Goal: Communication & Community: Answer question/provide support

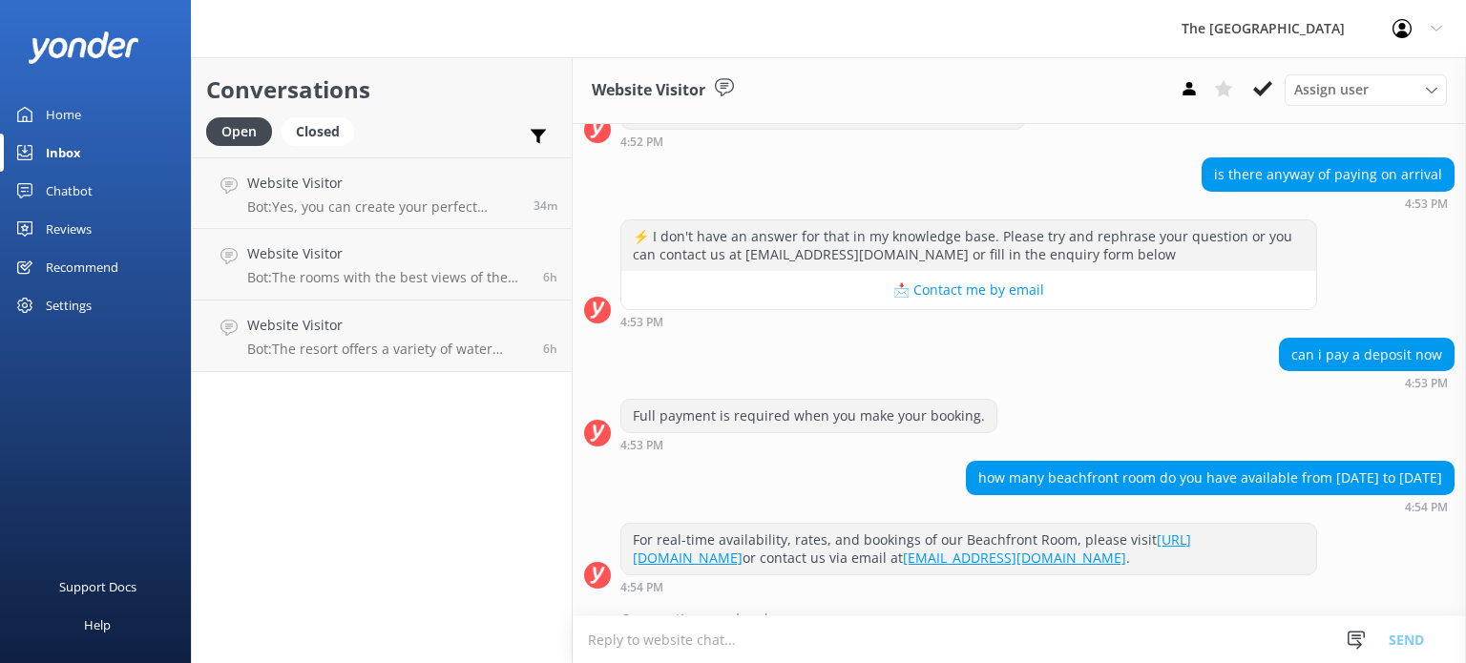
scroll to position [344, 0]
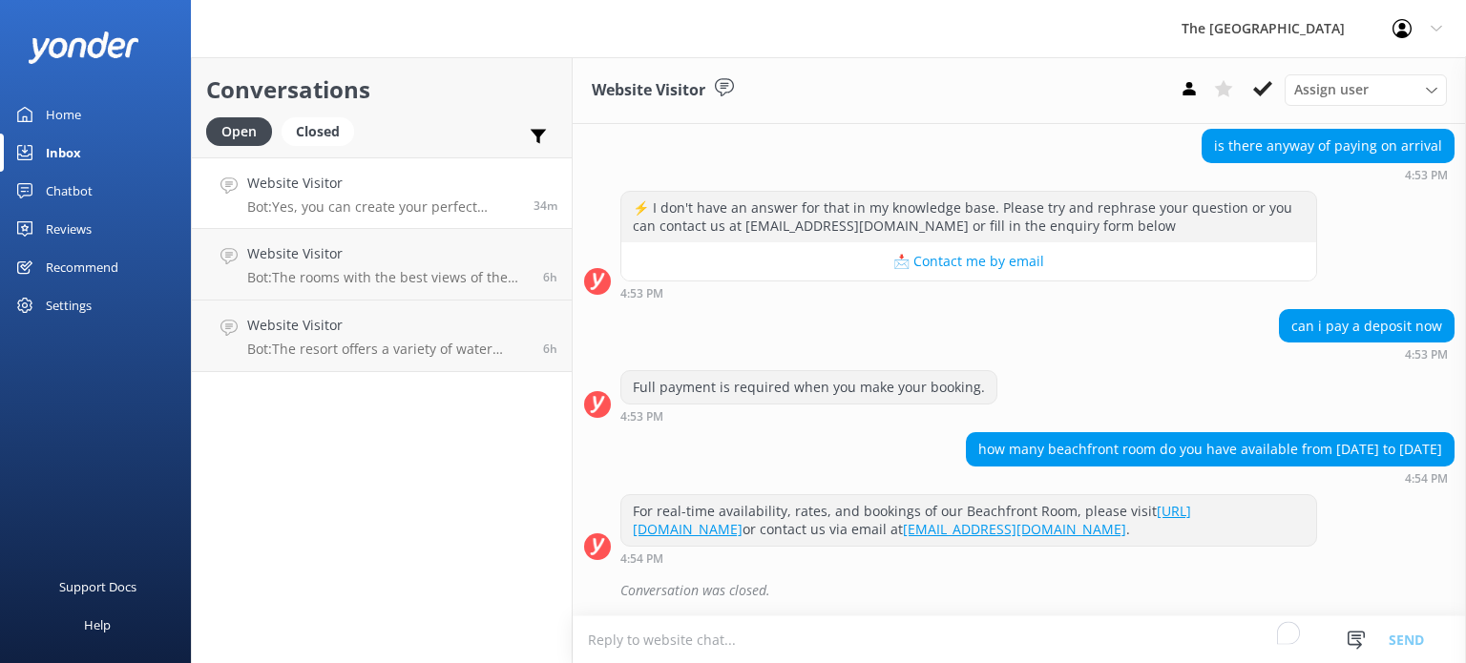
click at [368, 194] on h4 "Website Visitor" at bounding box center [383, 183] width 272 height 21
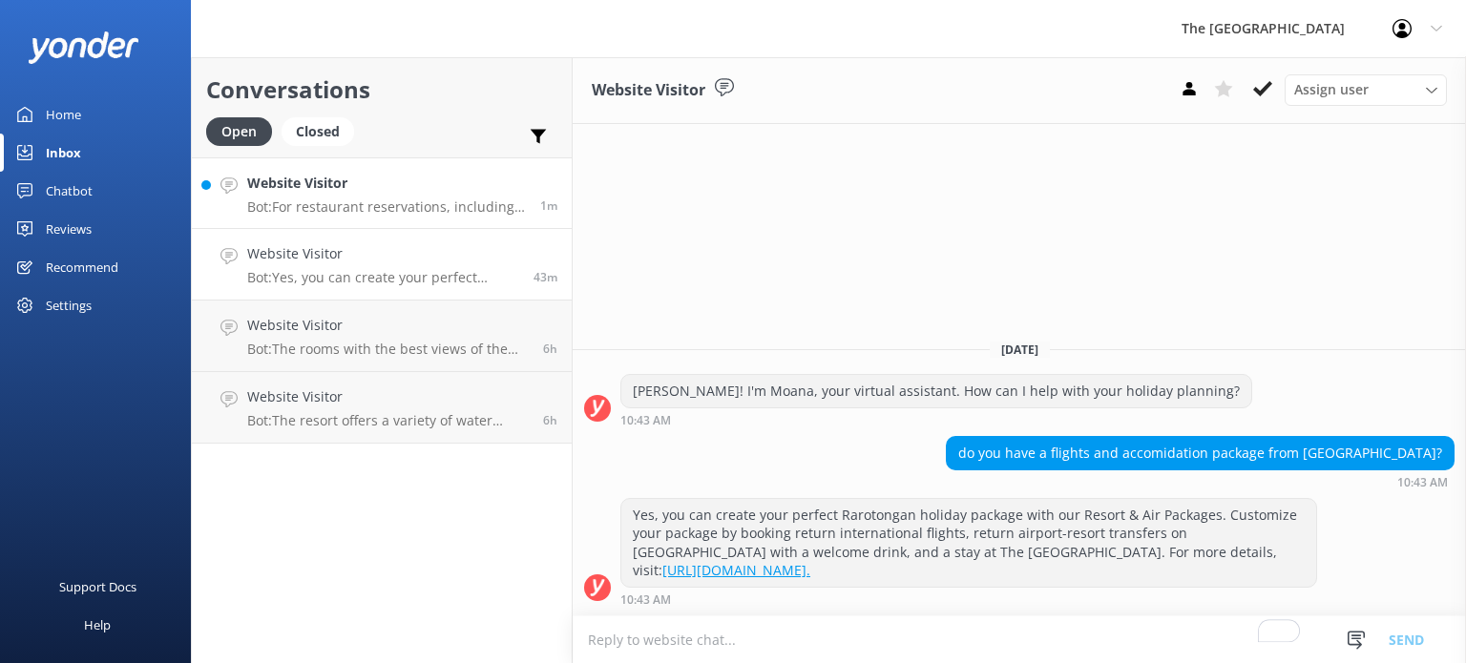
click at [441, 194] on h4 "Website Visitor" at bounding box center [386, 183] width 279 height 21
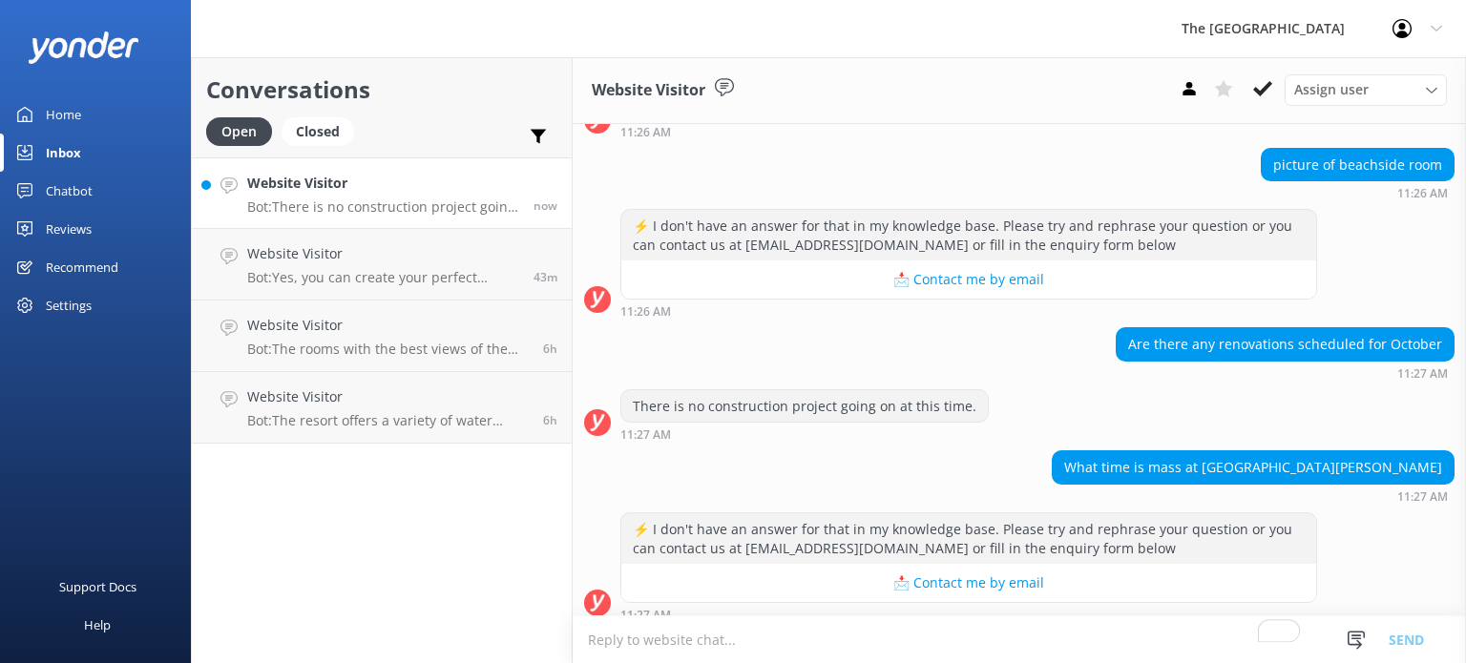
scroll to position [641, 0]
